Goal: Task Accomplishment & Management: Use online tool/utility

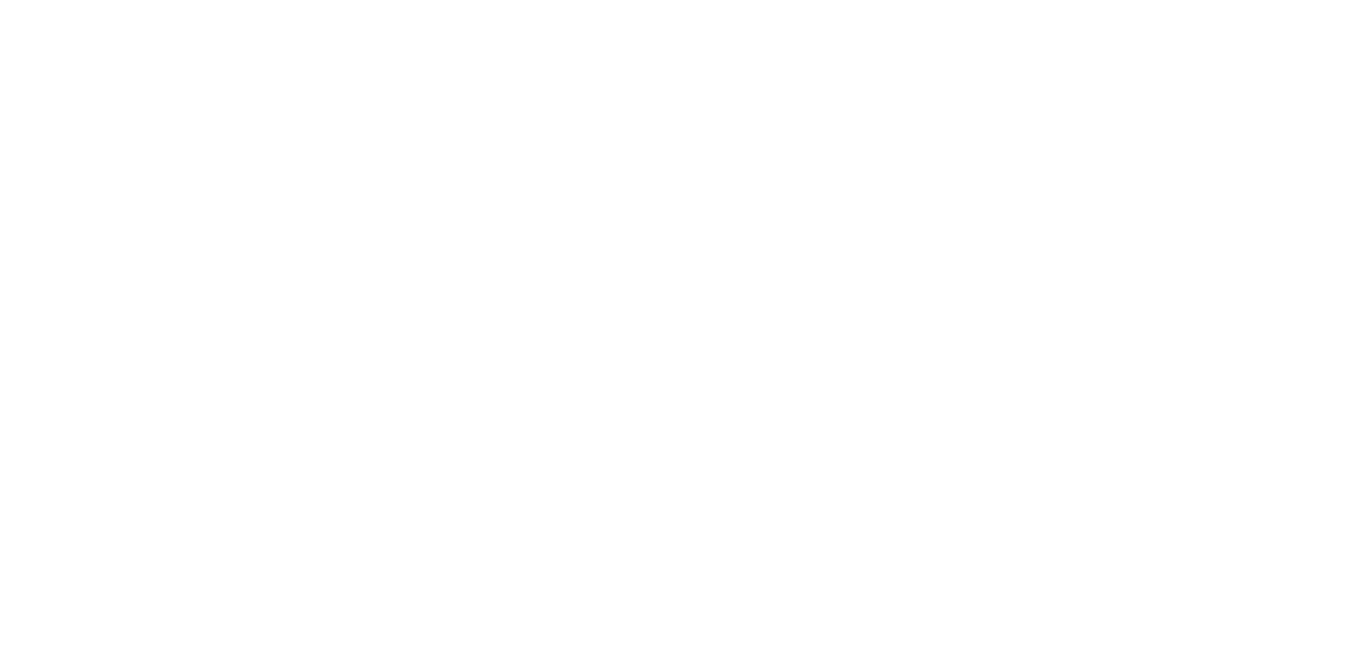
select select "*"
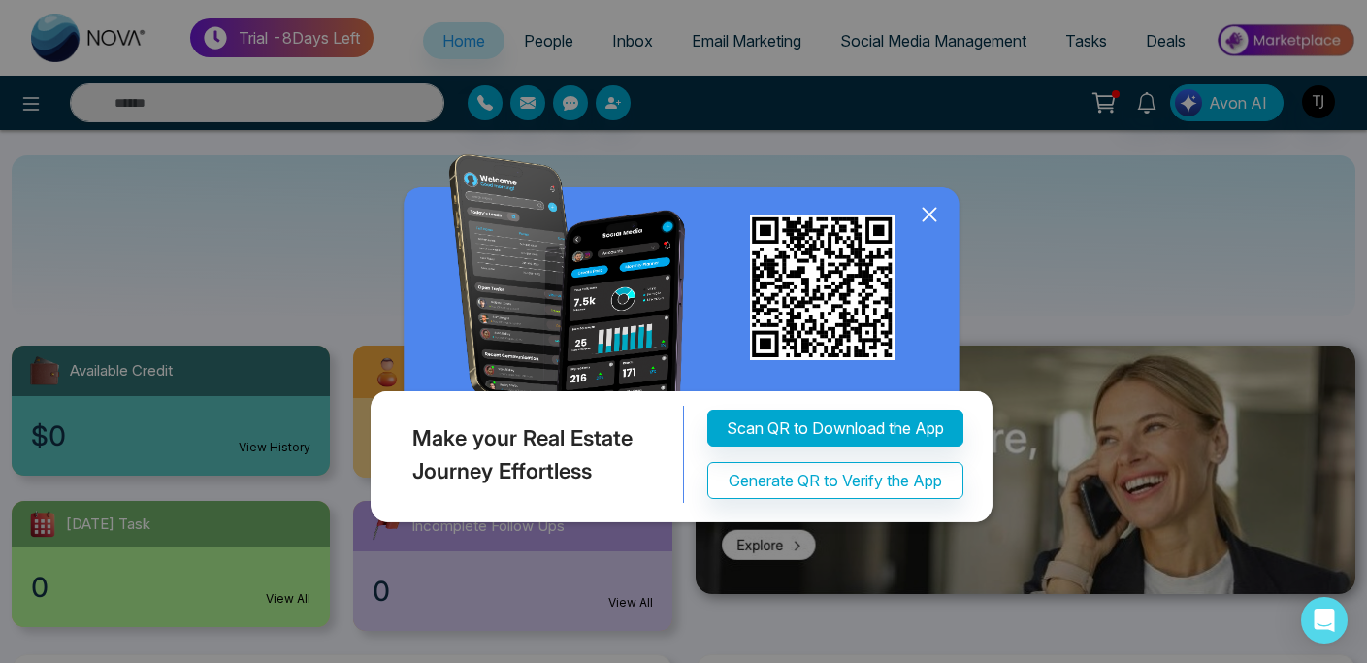
click at [932, 212] on icon at bounding box center [929, 214] width 13 height 13
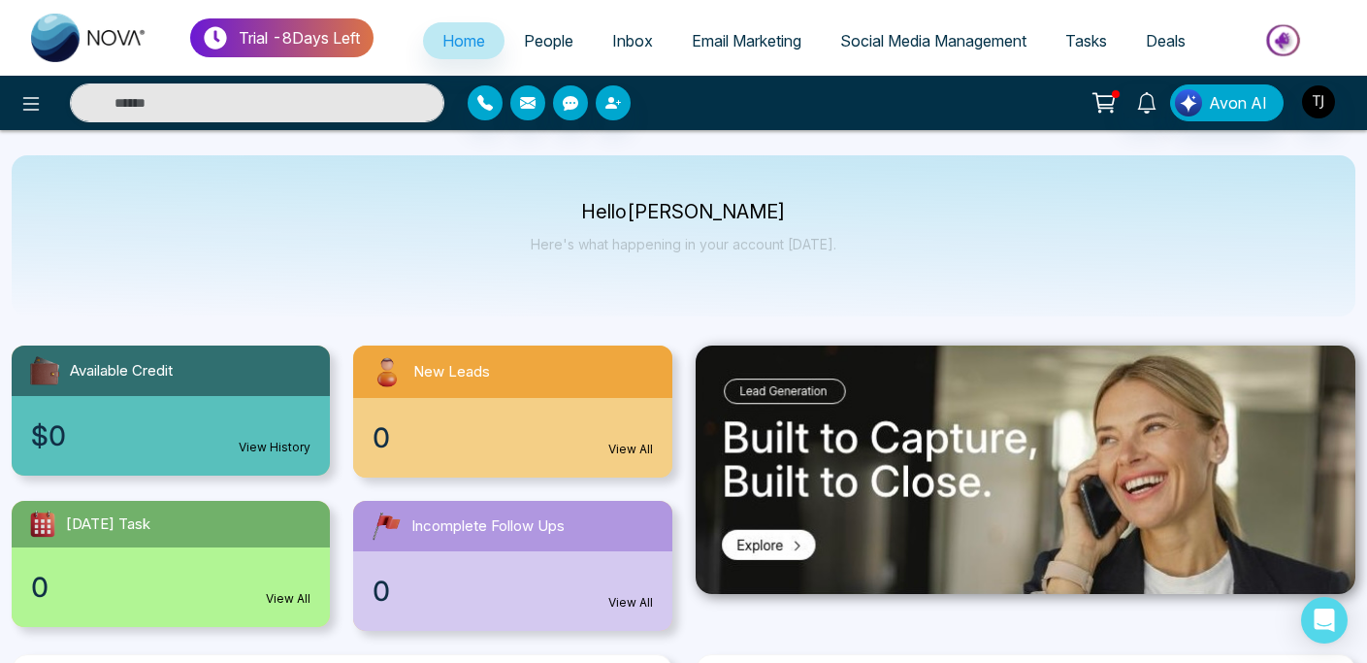
click at [757, 47] on span "Email Marketing" at bounding box center [747, 40] width 110 height 19
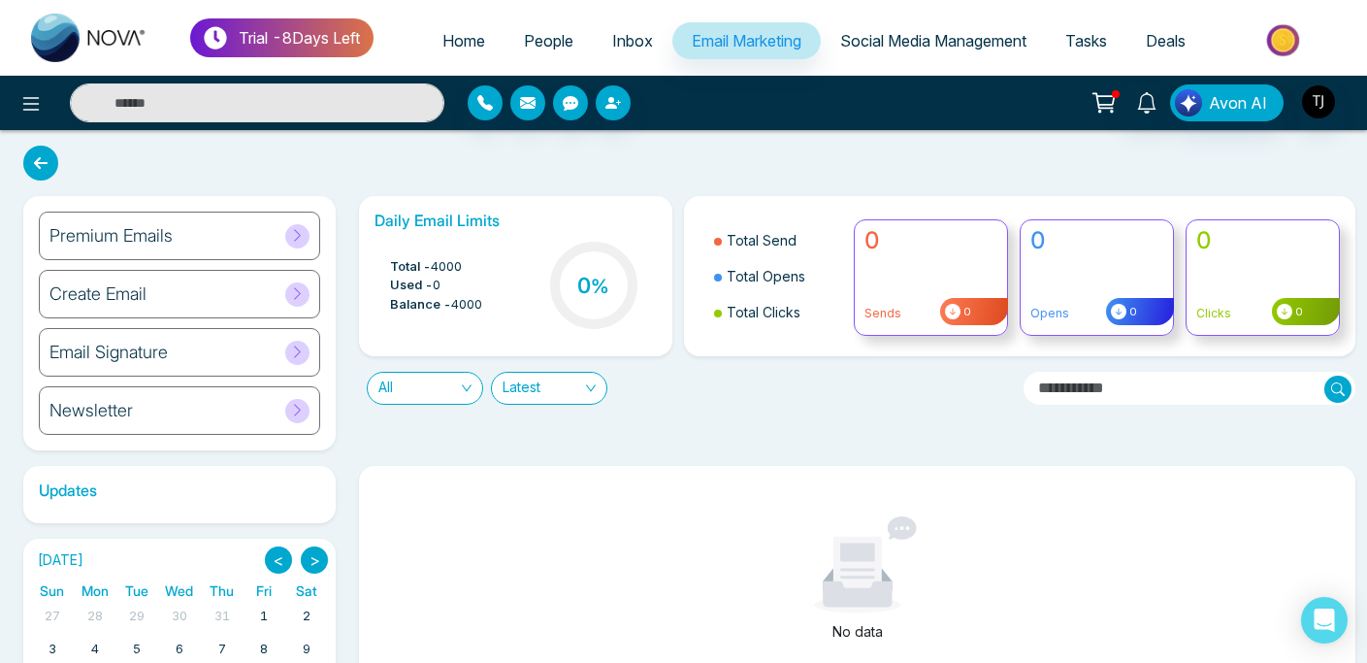
click at [357, 448] on div "Daily Email Limits Total - 4000 Used - 0 Balance - 4000 0 % Total Send Total Op…" at bounding box center [851, 323] width 1008 height 254
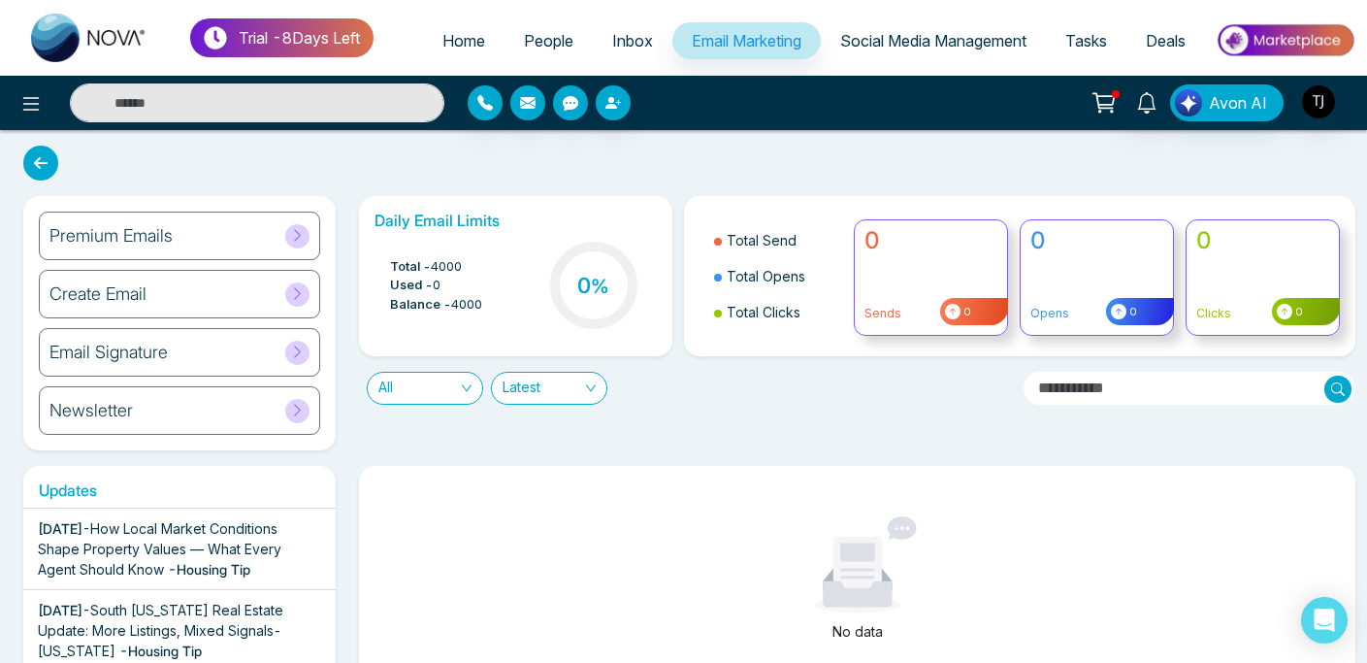
click at [147, 564] on span "How Local Market Conditions Shape Property Values — What Every Agent Should Know" at bounding box center [160, 548] width 244 height 57
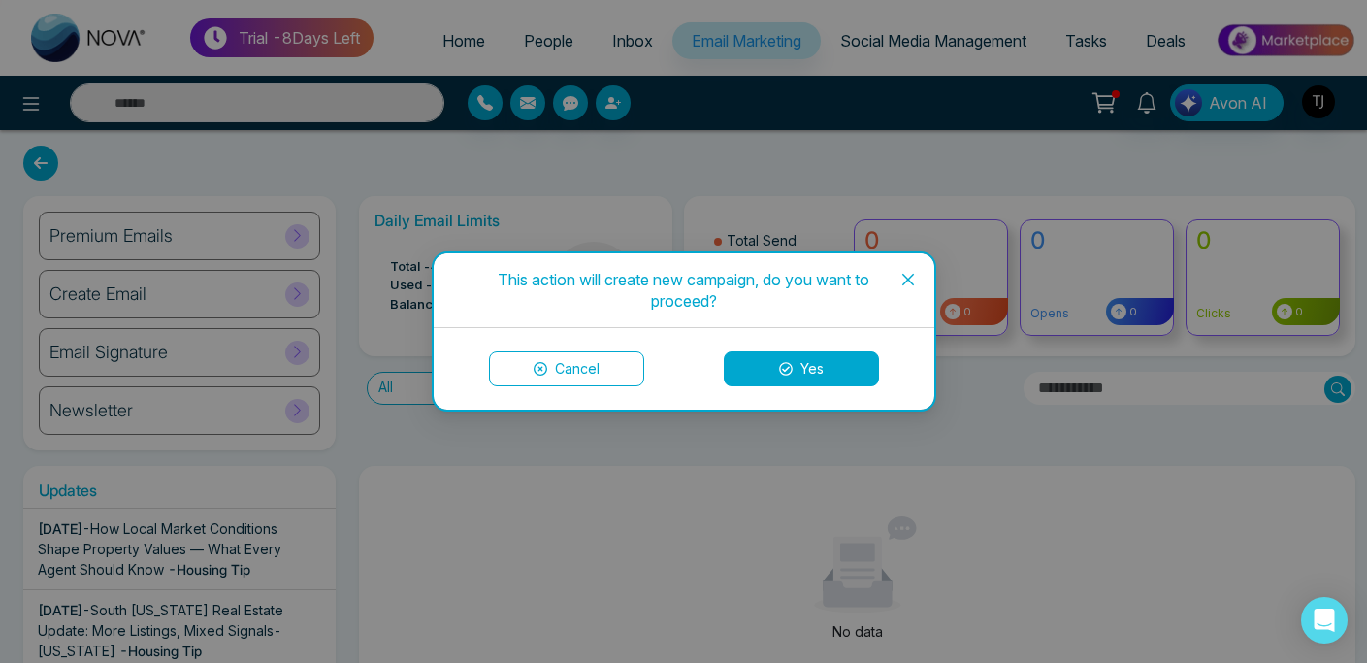
click at [905, 273] on icon "close" at bounding box center [908, 280] width 16 height 16
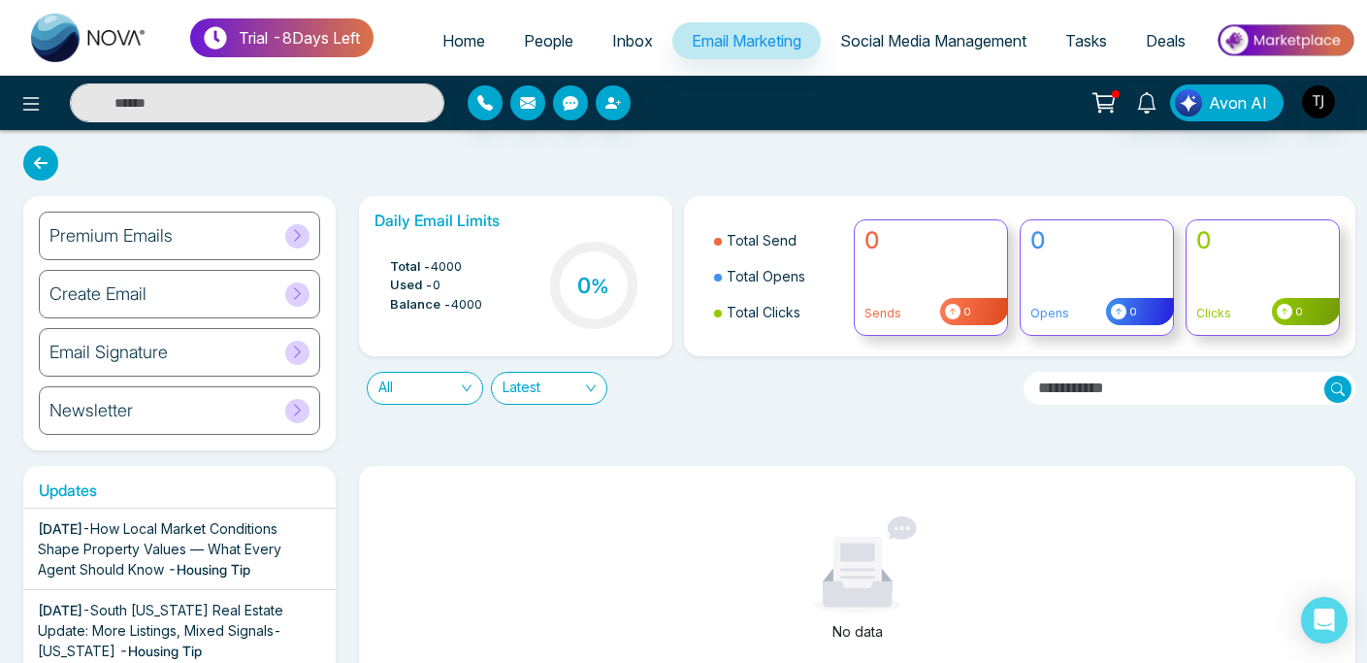
click at [301, 236] on icon at bounding box center [297, 235] width 15 height 15
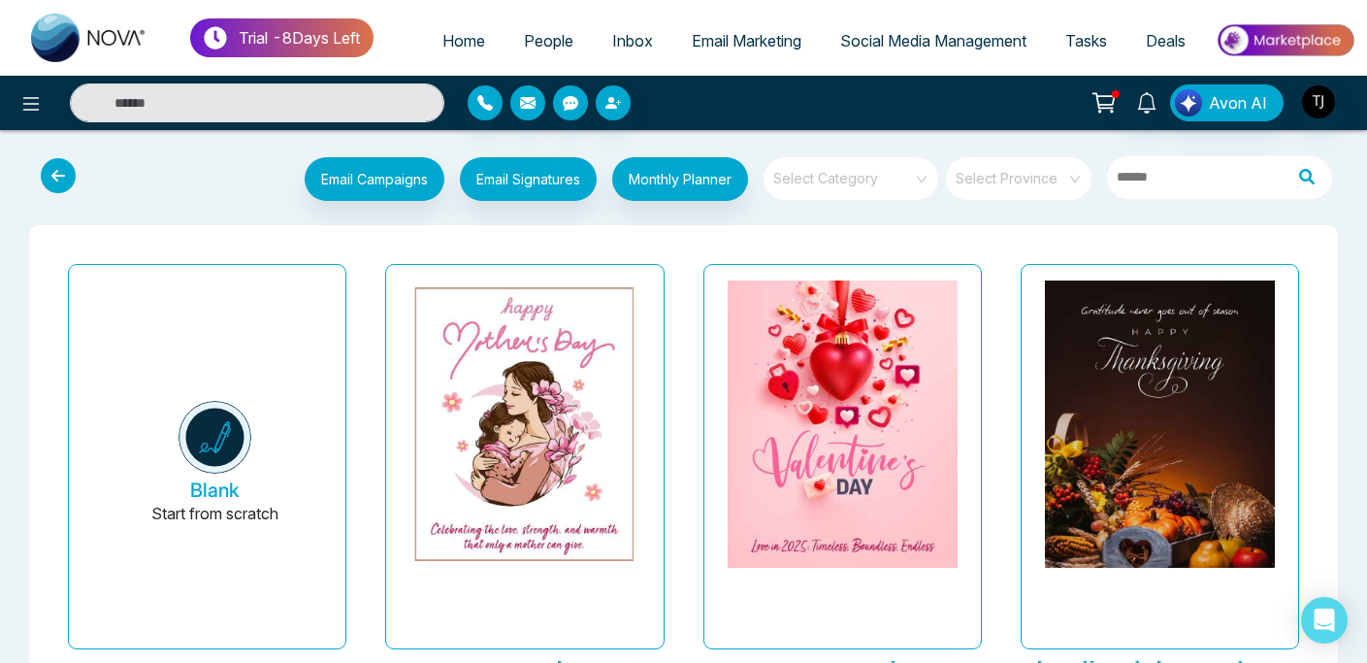
click at [835, 178] on input "search" at bounding box center [844, 171] width 140 height 29
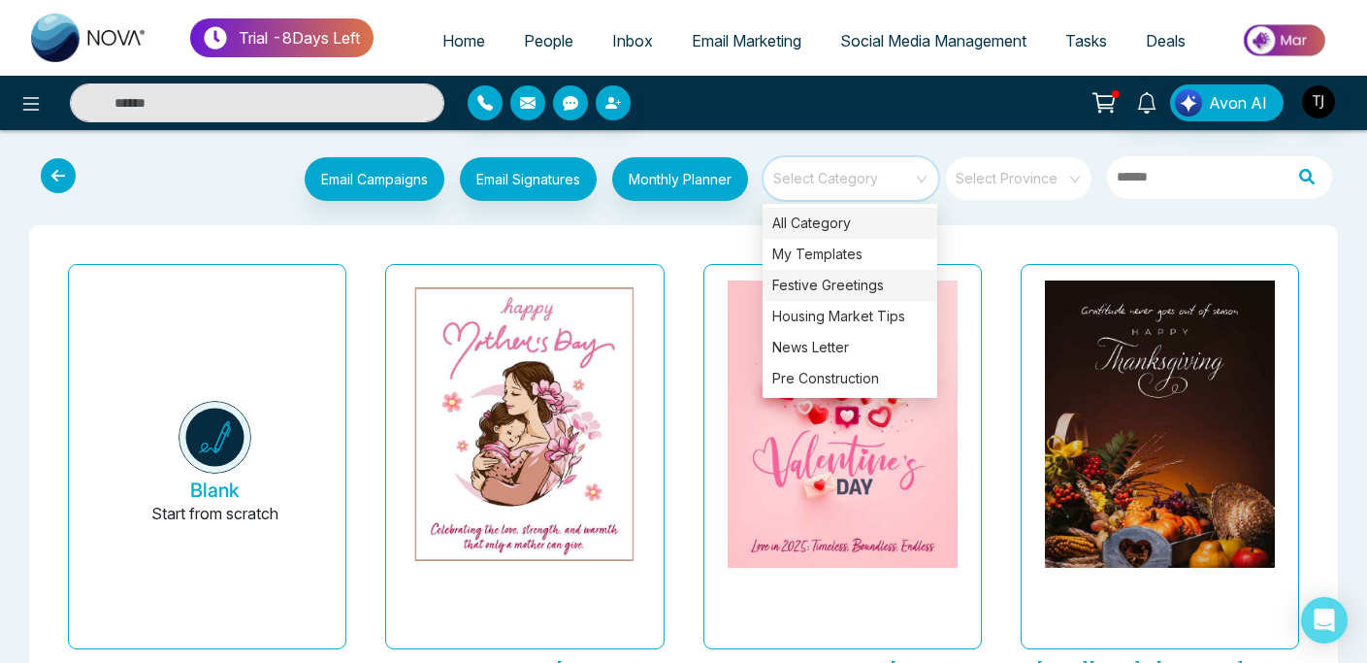
click at [836, 284] on div "Festive Greetings" at bounding box center [850, 285] width 175 height 31
click at [834, 378] on div "Pre Construction" at bounding box center [850, 378] width 175 height 31
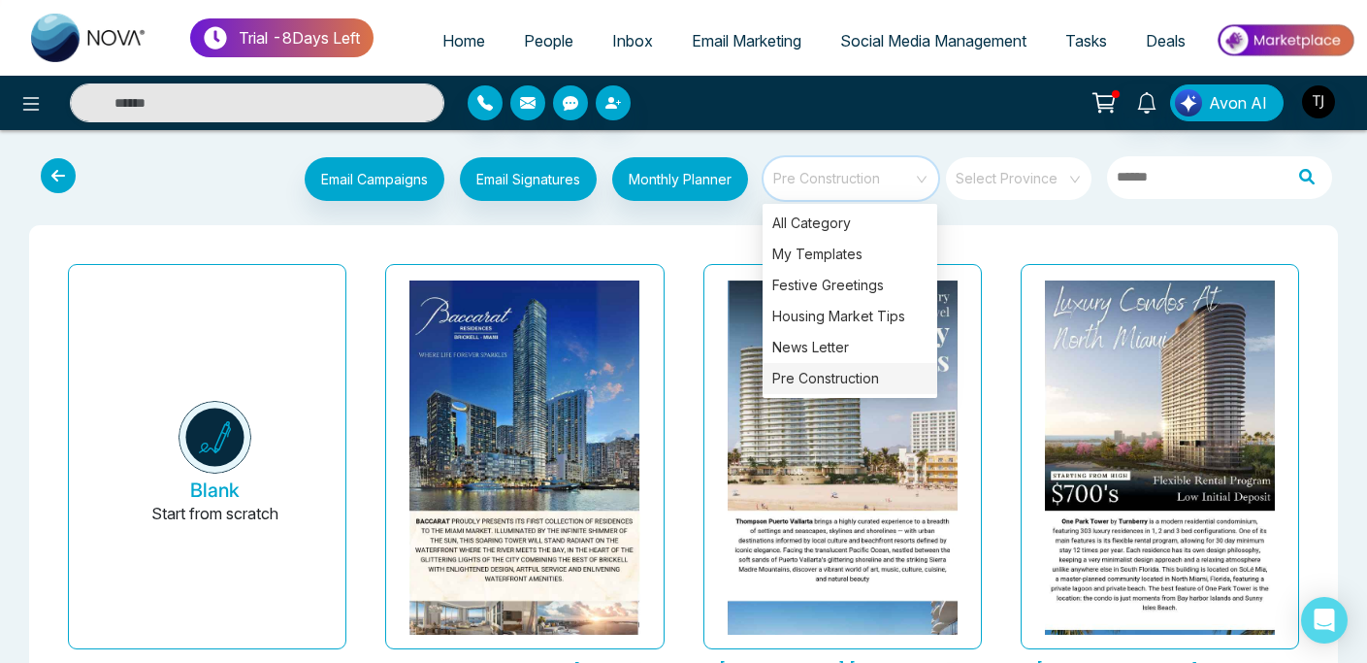
click at [999, 266] on div "Thompson Puerto Vallarta Last updated: Aug 8, 2025" at bounding box center [842, 493] width 317 height 475
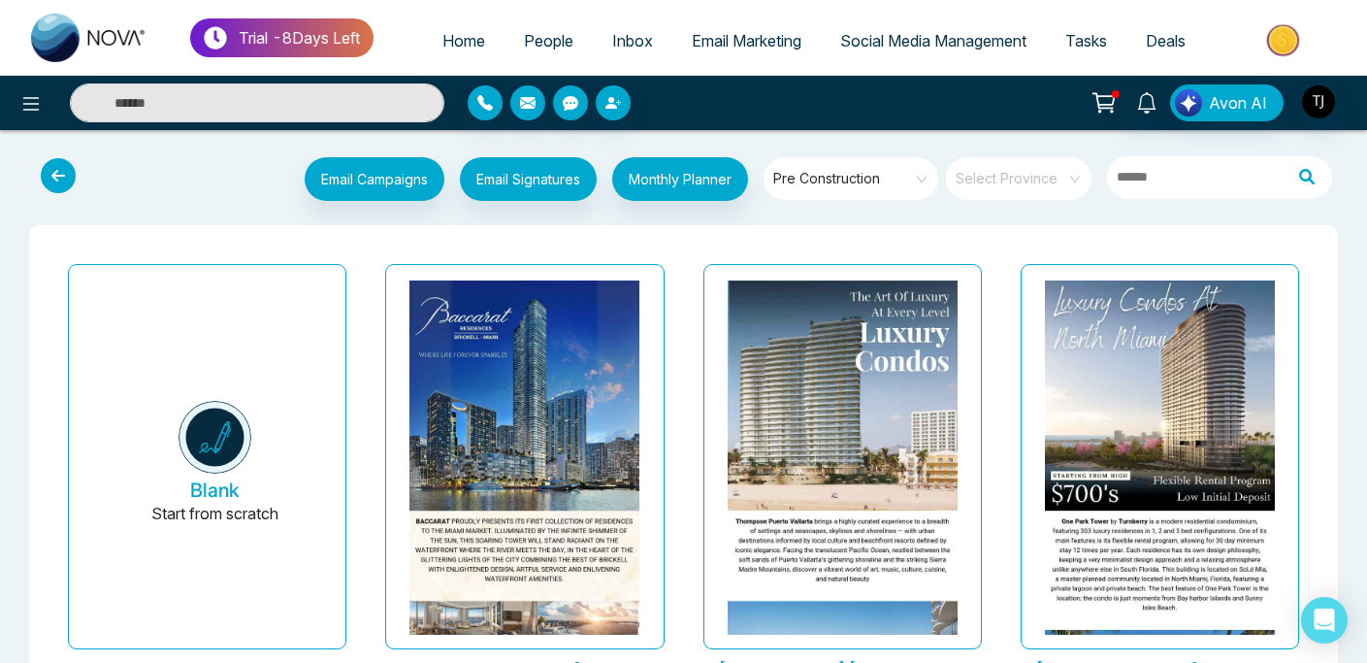
click at [889, 190] on span "Pre Construction" at bounding box center [852, 178] width 158 height 29
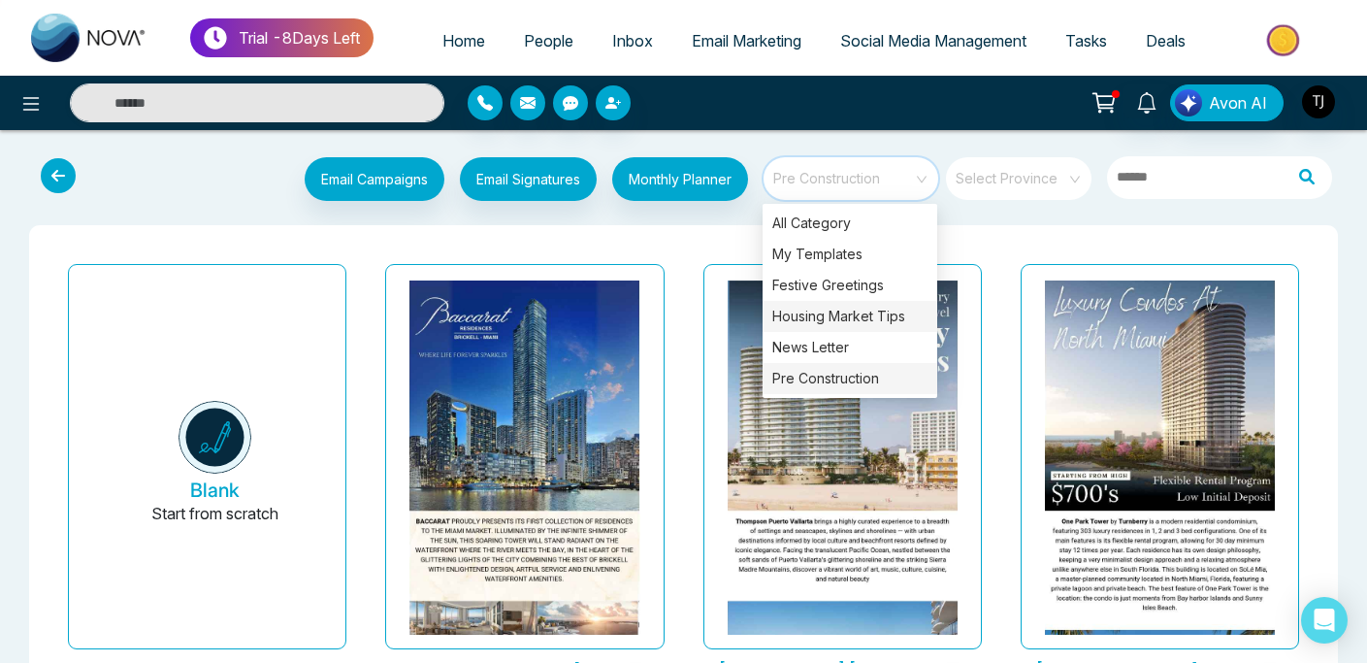
click at [843, 313] on div "Housing Market Tips" at bounding box center [850, 316] width 175 height 31
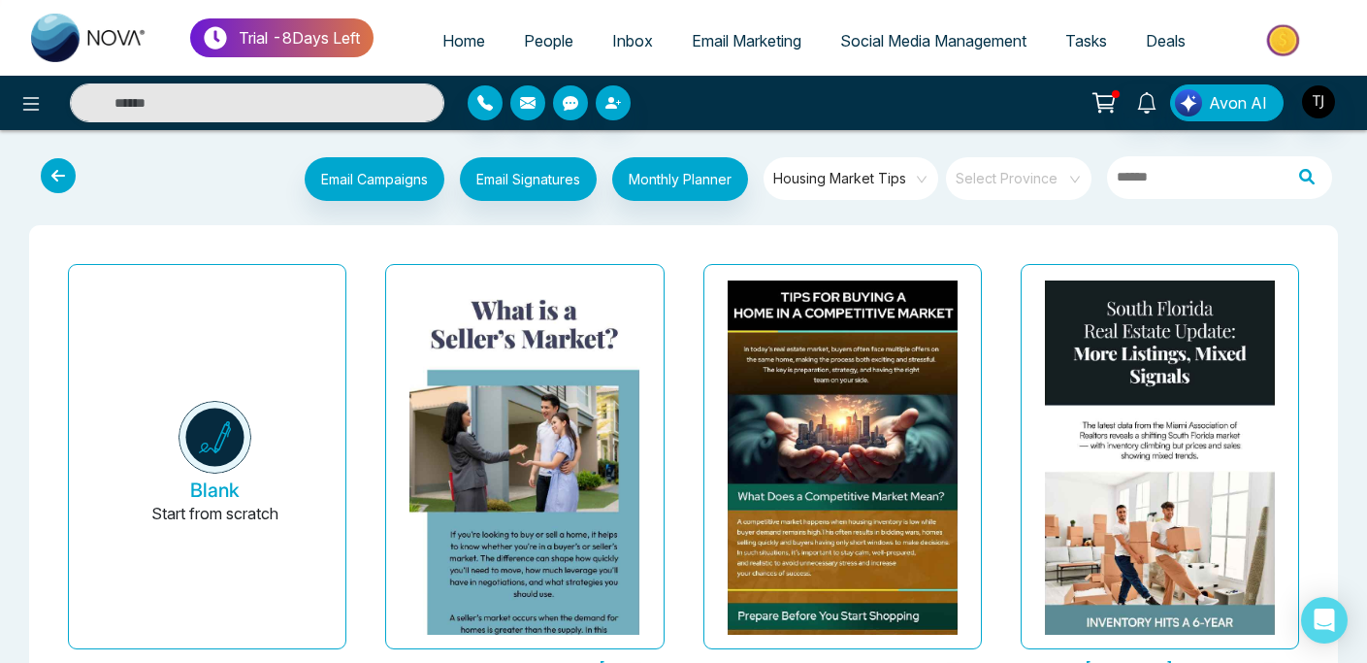
click at [886, 172] on span "Housing Market Tips" at bounding box center [852, 178] width 158 height 29
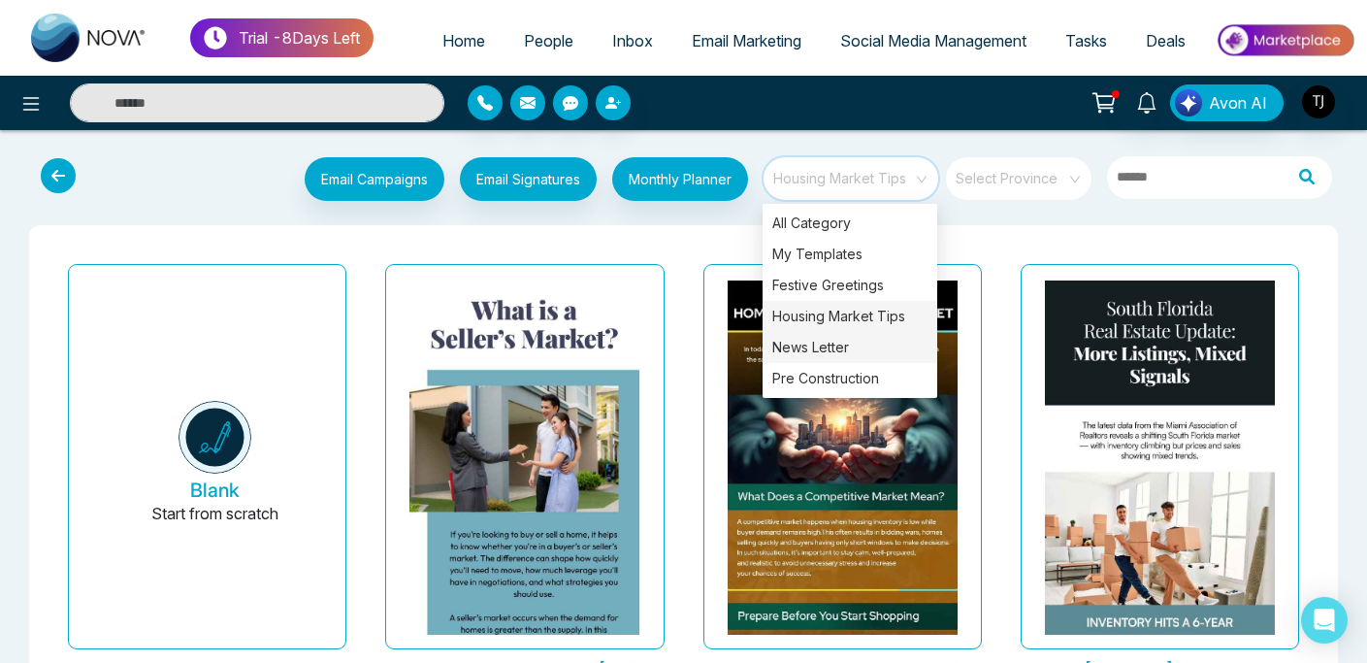
click at [860, 352] on div "News Letter" at bounding box center [850, 347] width 175 height 31
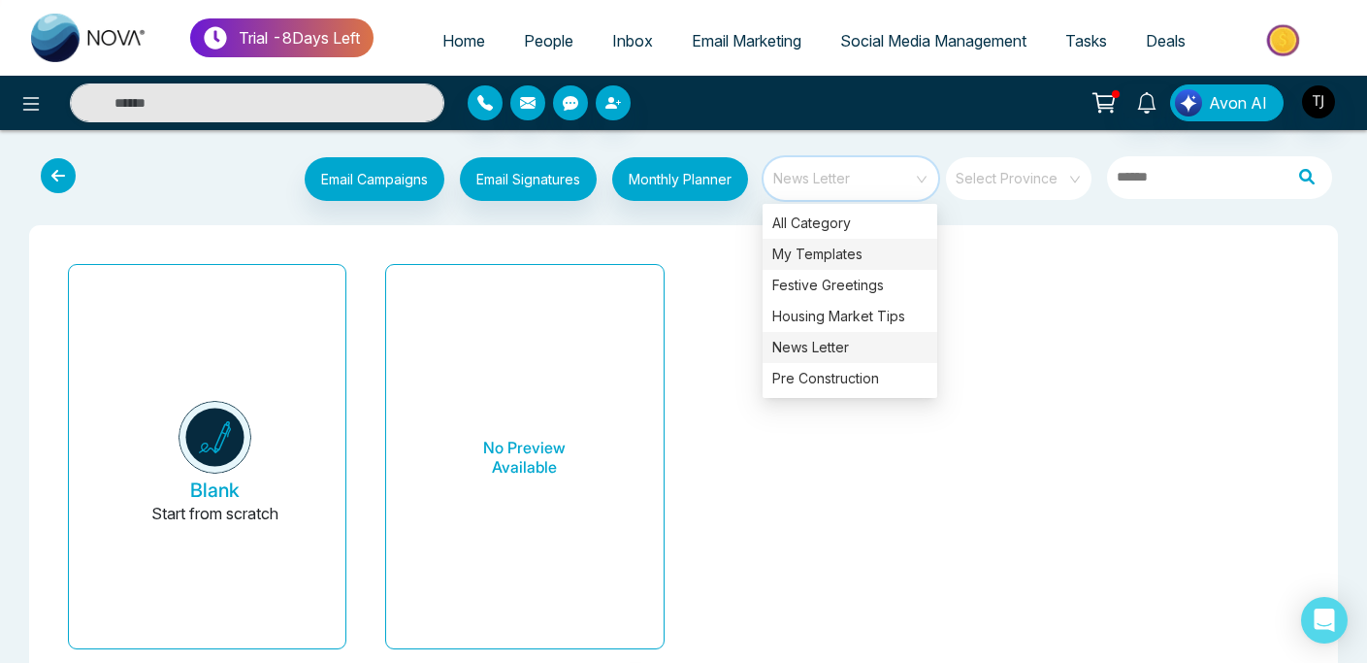
click at [852, 252] on div "My Templates" at bounding box center [850, 254] width 175 height 31
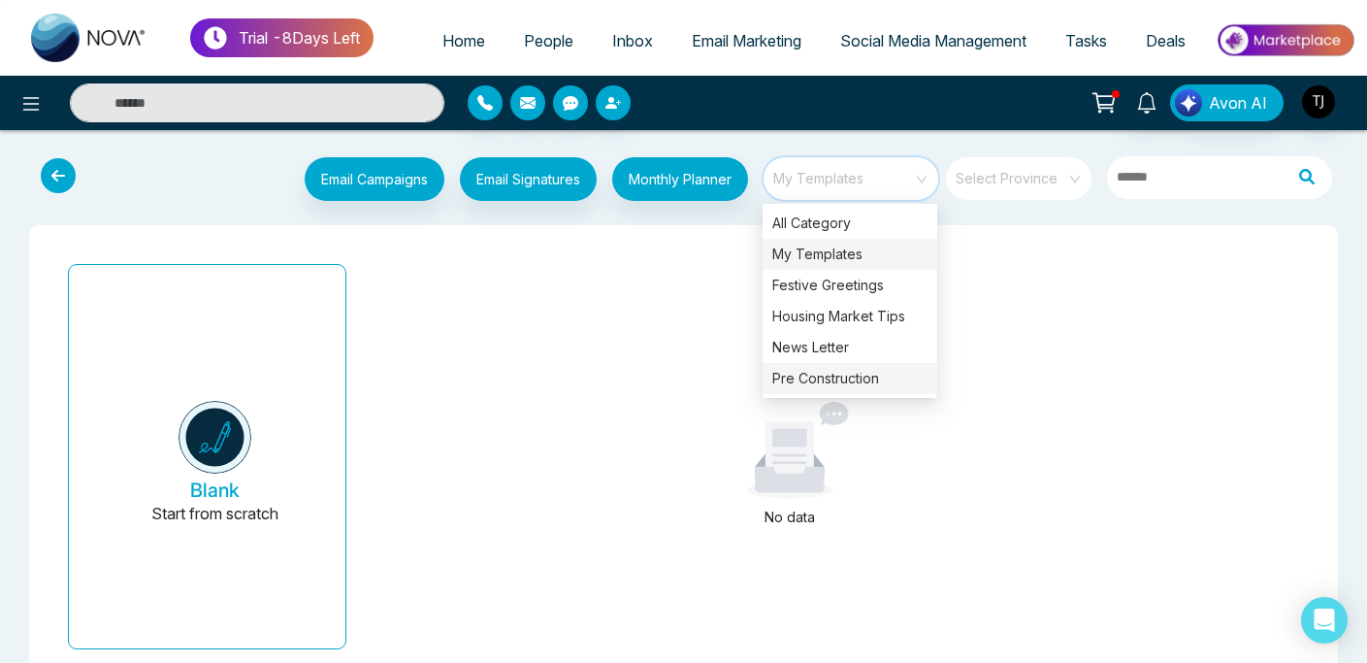
click at [818, 380] on div "Pre Construction" at bounding box center [850, 378] width 175 height 31
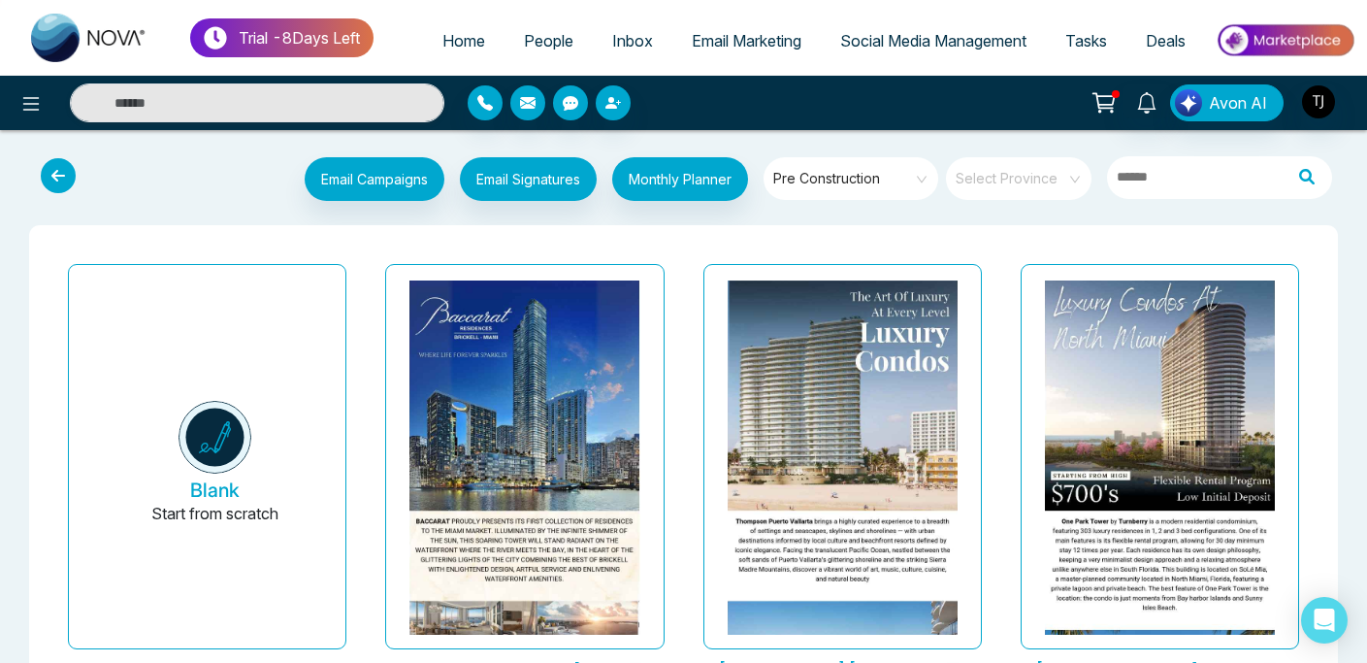
click at [999, 393] on div "Thompson Puerto Vallarta Last updated: Aug 8, 2025" at bounding box center [842, 493] width 317 height 475
click at [880, 187] on span "Pre Construction" at bounding box center [852, 178] width 158 height 29
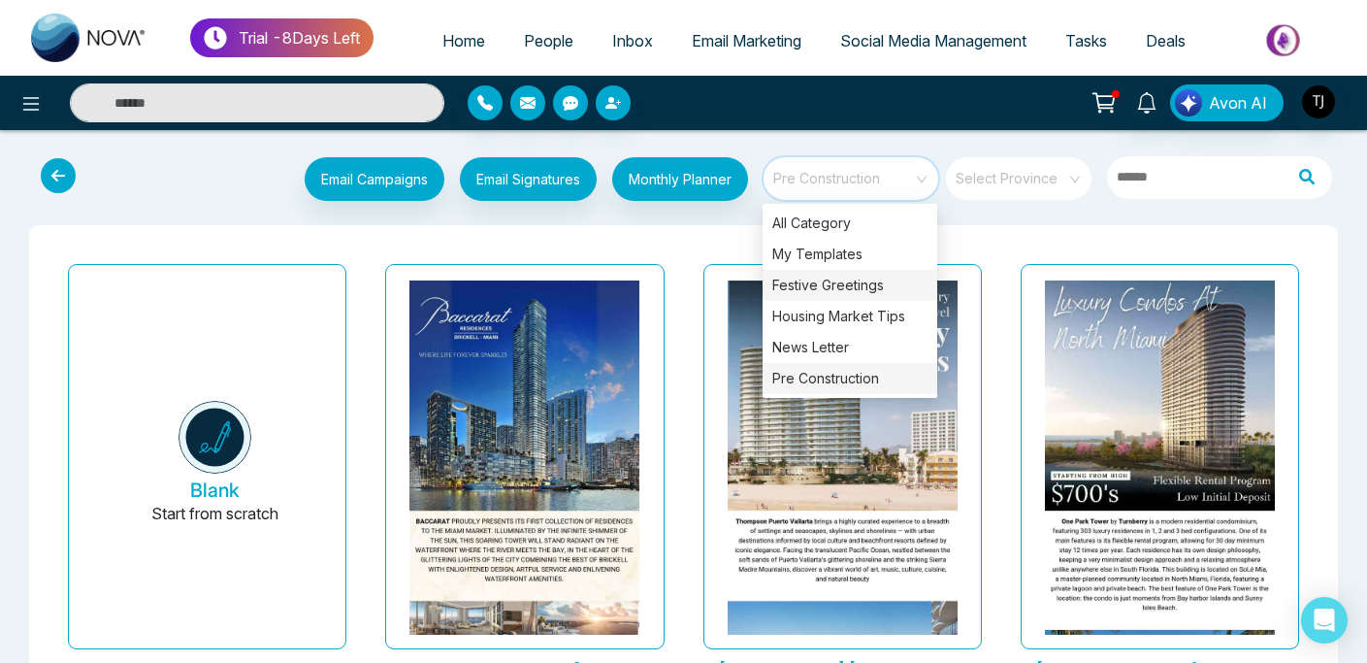
click at [814, 278] on div "Festive Greetings" at bounding box center [850, 285] width 175 height 31
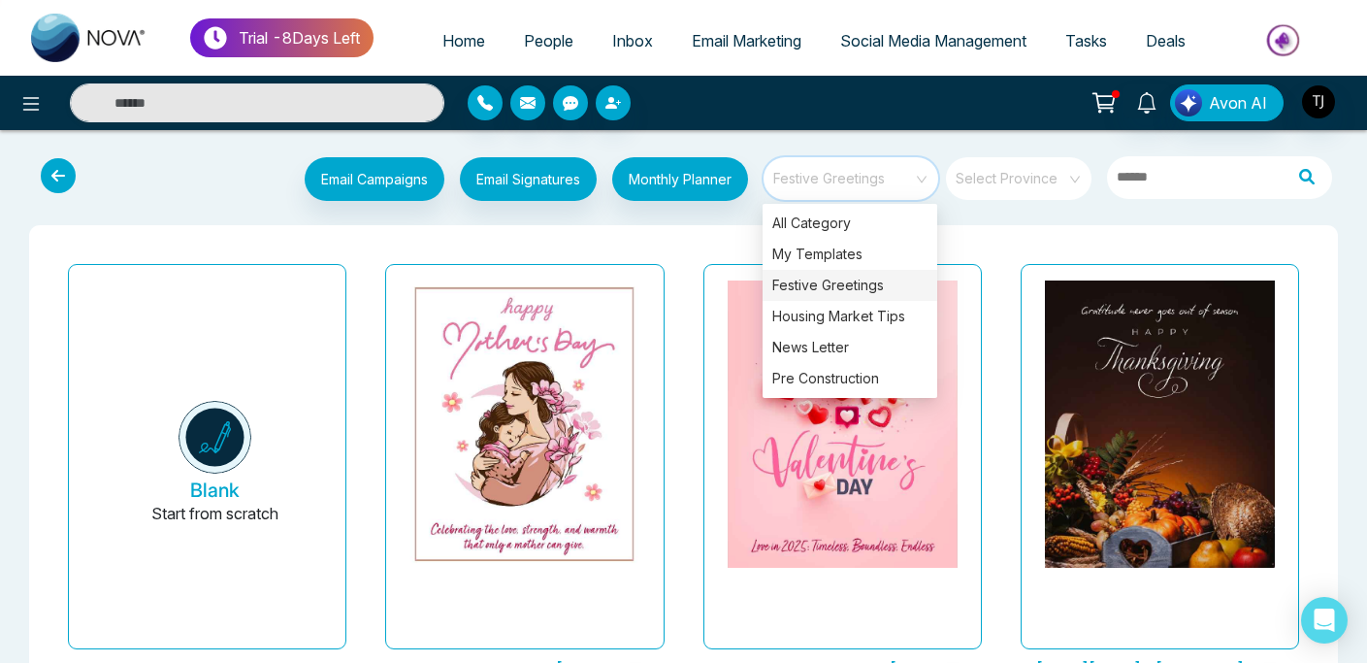
click at [684, 354] on div "Valentines Day 2025- Florida Last updated: Aug 20, 2025" at bounding box center [842, 493] width 317 height 475
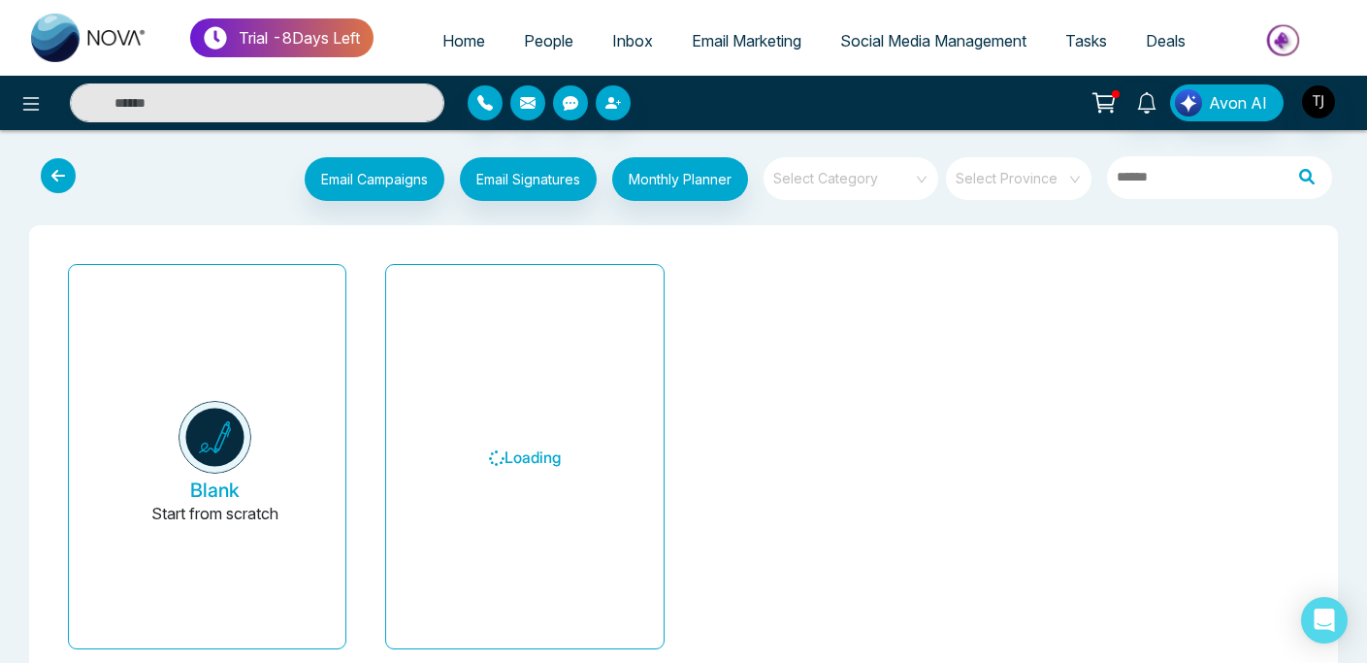
click at [369, 331] on div "Loading" at bounding box center [524, 464] width 317 height 416
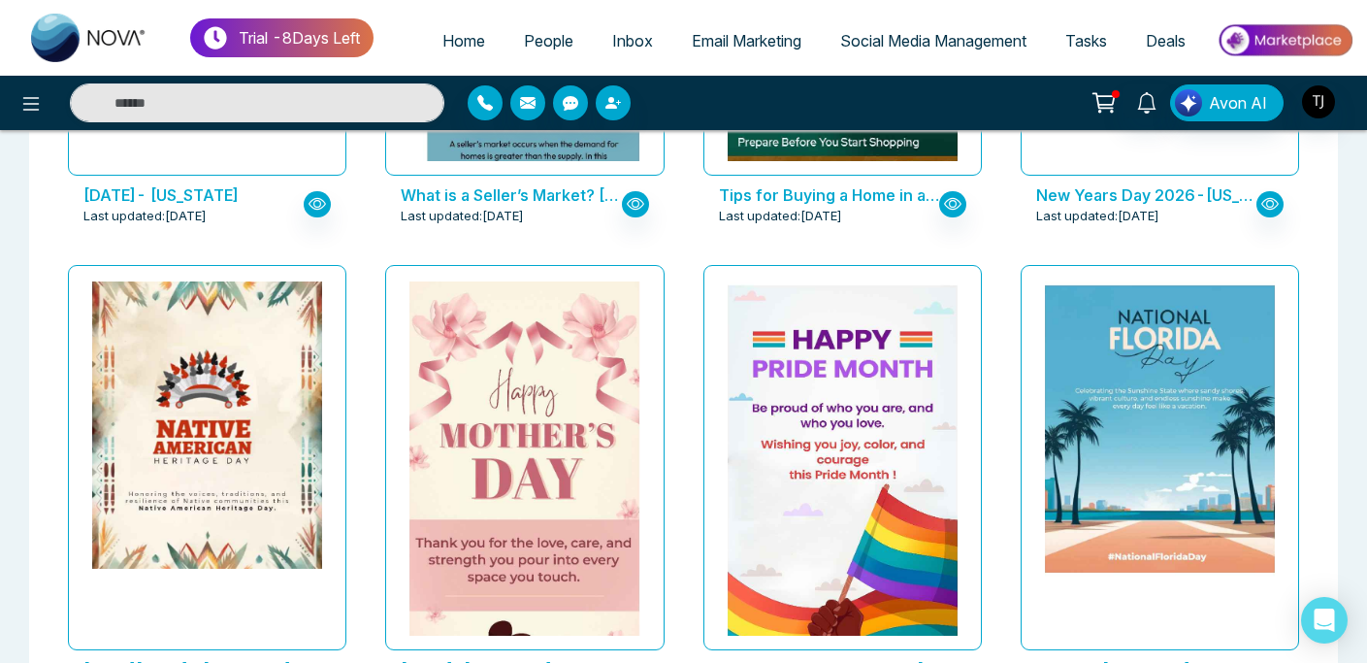
scroll to position [1425, 0]
